Goal: Navigation & Orientation: Find specific page/section

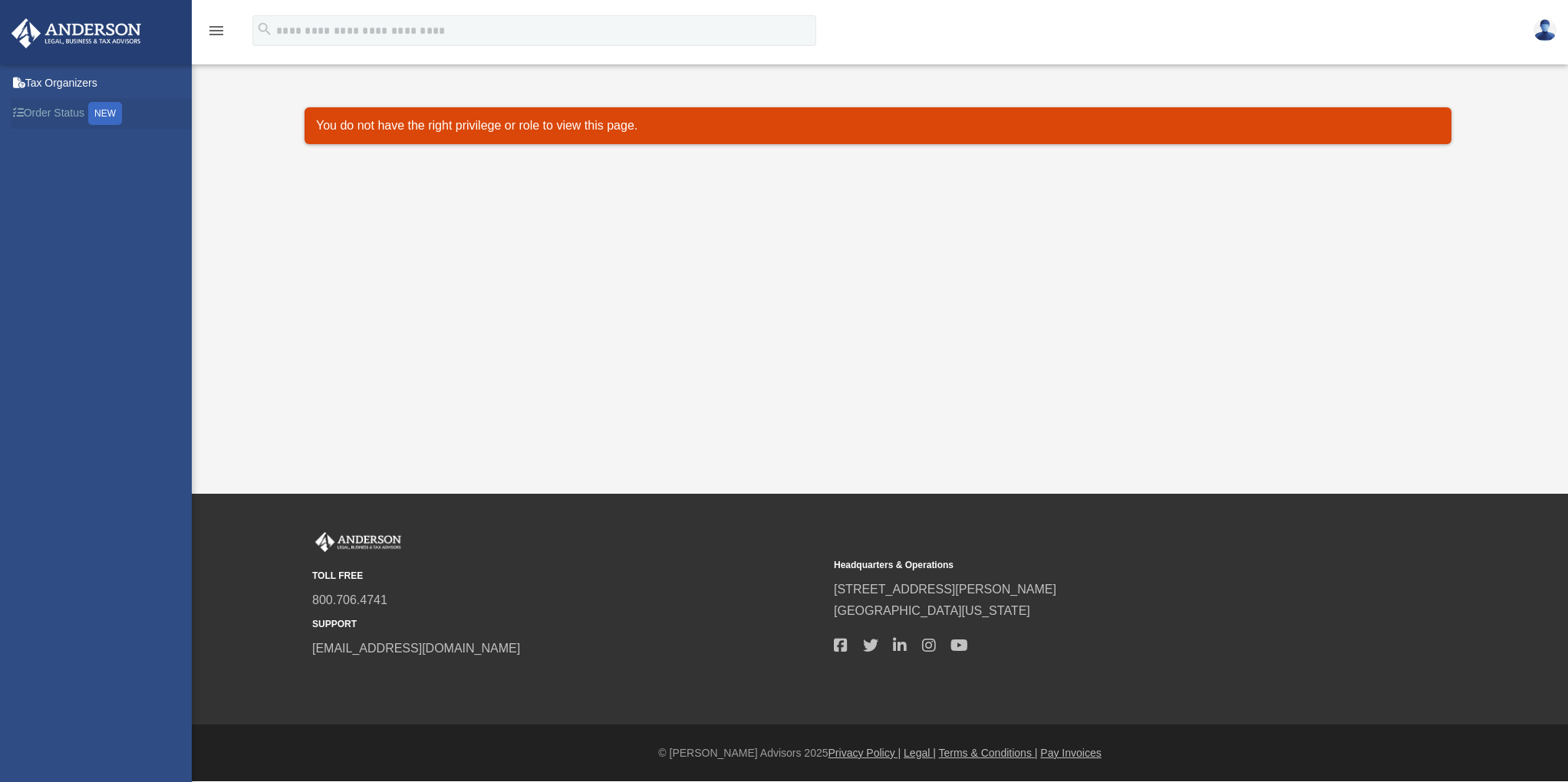
click at [35, 112] on link "Order Status NEW" at bounding box center [107, 113] width 193 height 32
click at [211, 31] on icon "menu" at bounding box center [217, 31] width 18 height 18
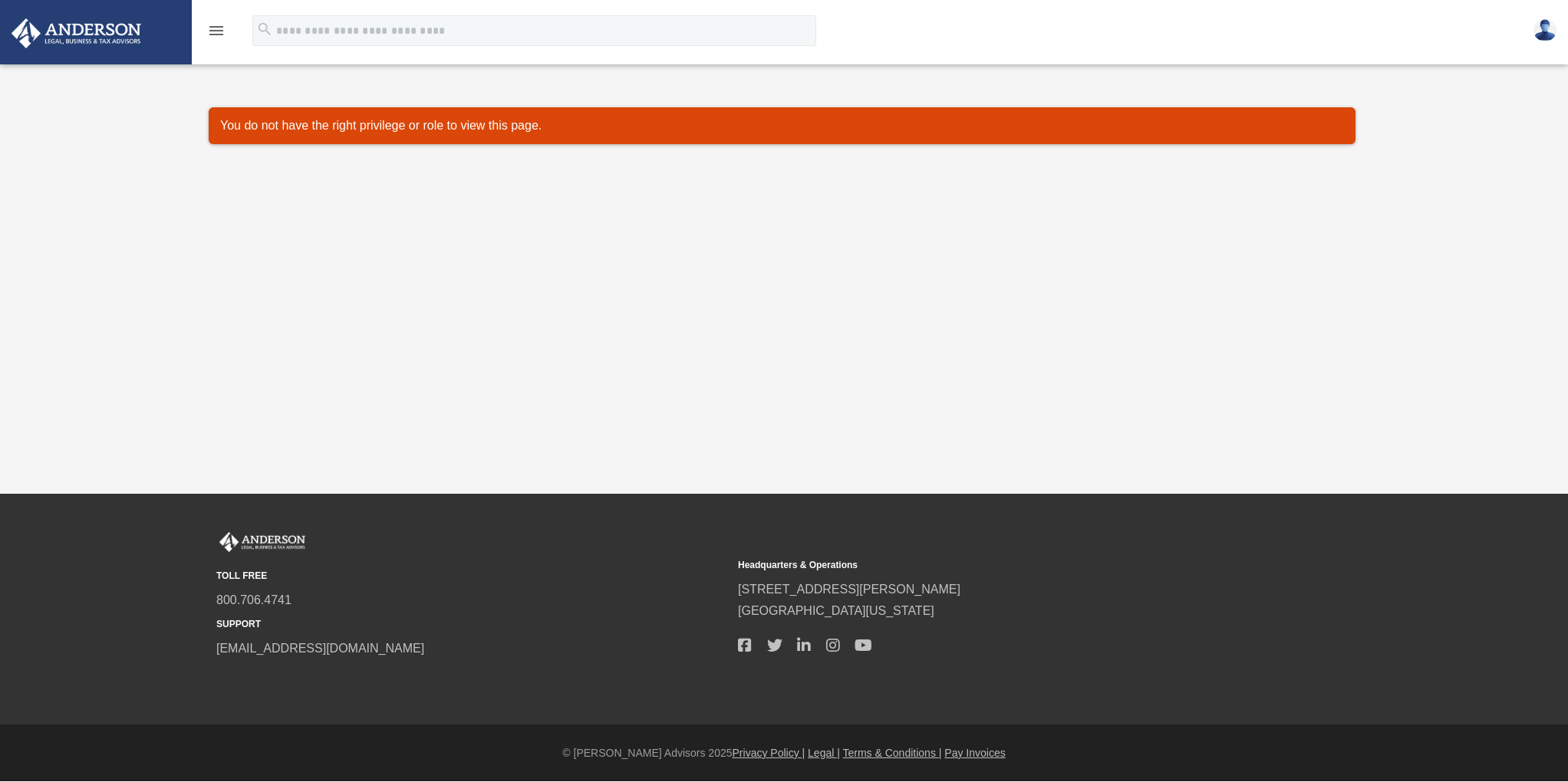
click at [211, 31] on icon "menu" at bounding box center [217, 31] width 18 height 18
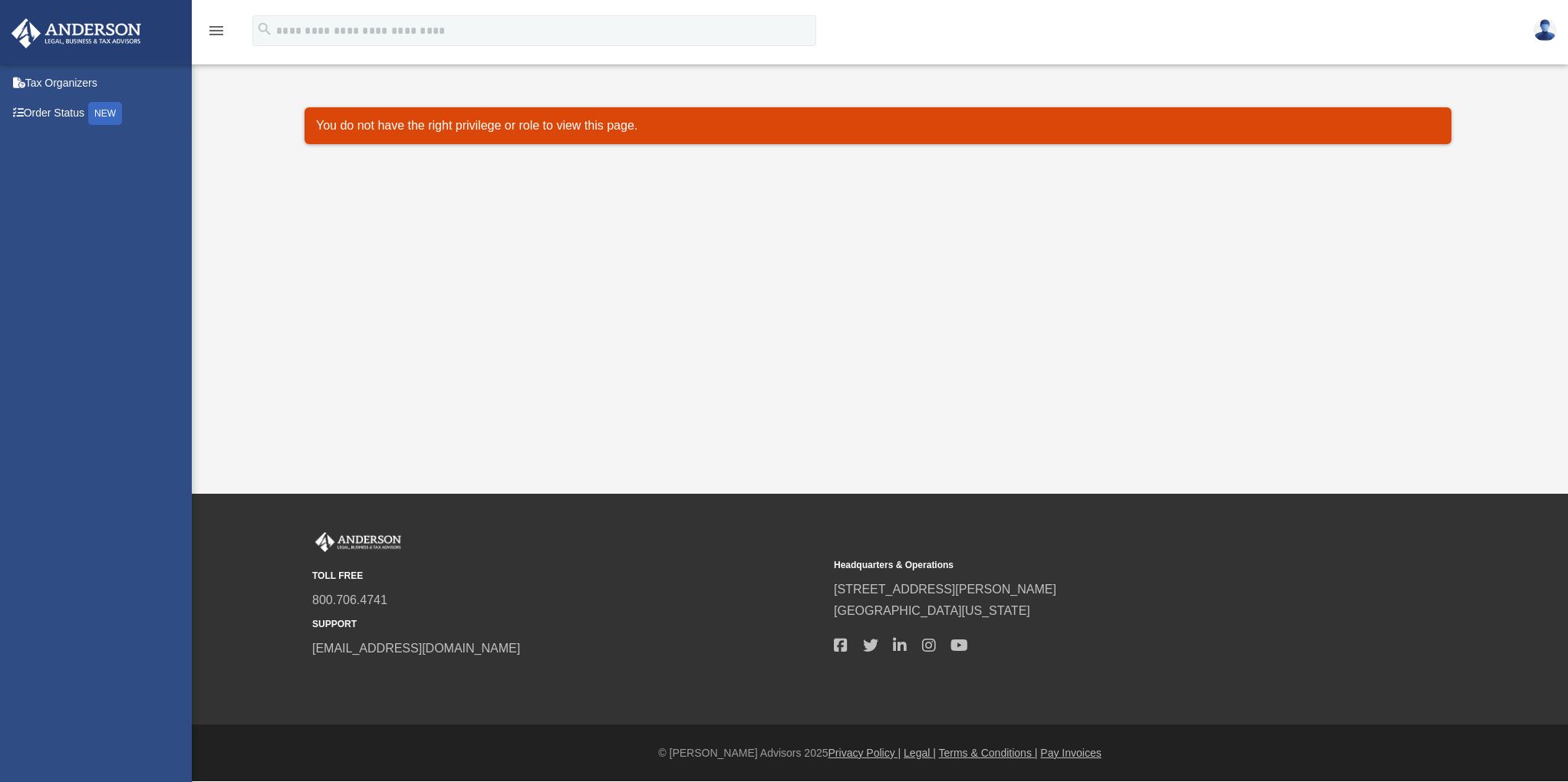
click at [1554, 25] on img at bounding box center [1545, 30] width 23 height 22
click at [97, 90] on link "Tax Organizers" at bounding box center [107, 83] width 193 height 31
click at [78, 112] on link "Order Status NEW" at bounding box center [107, 113] width 193 height 32
click at [1543, 30] on img at bounding box center [1545, 30] width 23 height 22
click at [1459, 74] on link "Logout" at bounding box center [1428, 70] width 72 height 29
